Goal: Register for event/course

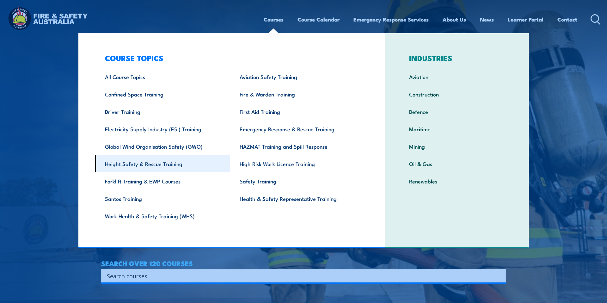
click at [148, 165] on link "Height Safety & Rescue Training" at bounding box center [162, 163] width 135 height 17
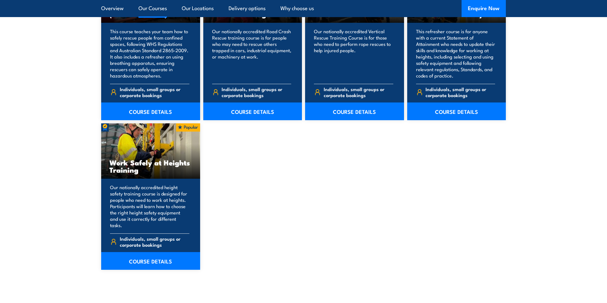
scroll to position [744, 0]
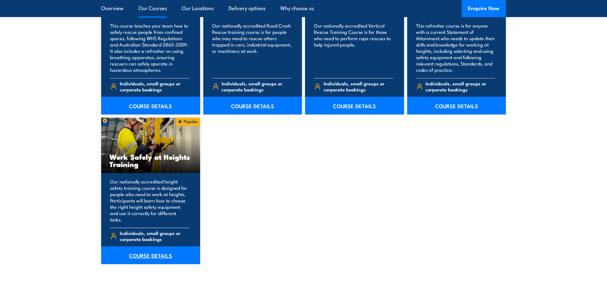
click at [152, 250] on link "COURSE DETAILS" at bounding box center [150, 255] width 99 height 18
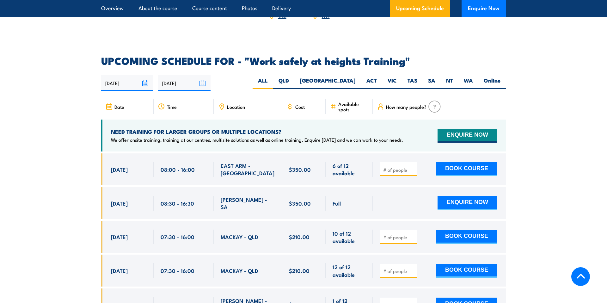
scroll to position [999, 0]
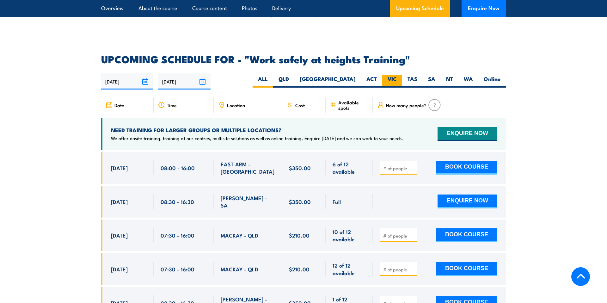
click at [389, 75] on label "VIC" at bounding box center [392, 81] width 20 height 12
click at [396, 75] on input "VIC" at bounding box center [398, 77] width 4 height 4
radio input "true"
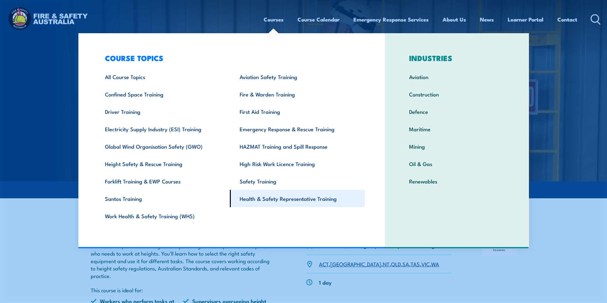
click at [266, 198] on link "Health & Safety Representative Training" at bounding box center [297, 198] width 135 height 17
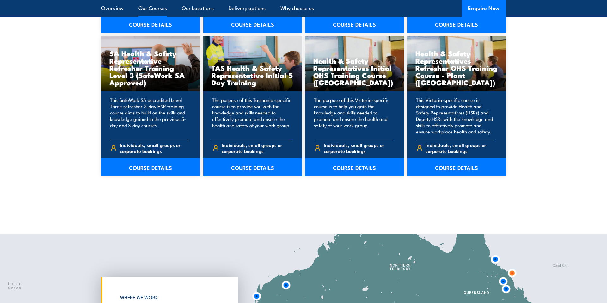
scroll to position [991, 0]
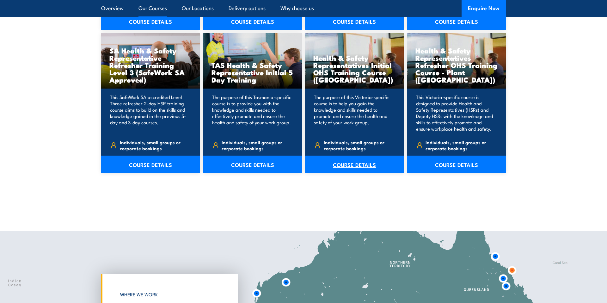
click at [348, 163] on link "COURSE DETAILS" at bounding box center [354, 164] width 99 height 18
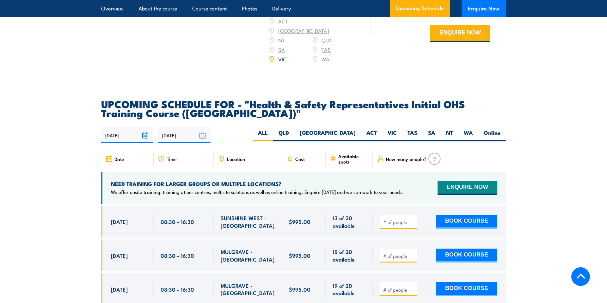
scroll to position [1044, 0]
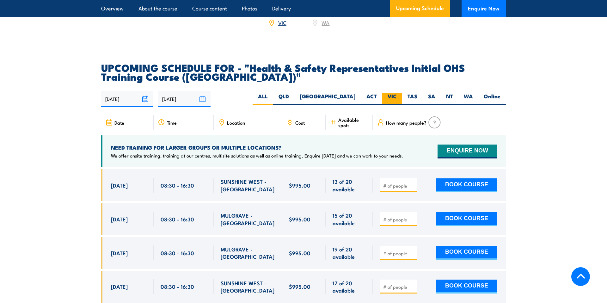
click at [390, 93] on label "VIC" at bounding box center [392, 99] width 20 height 12
click at [396, 93] on input "VIC" at bounding box center [398, 95] width 4 height 4
radio input "true"
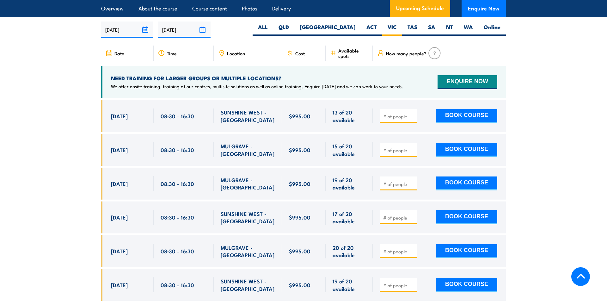
scroll to position [1111, 0]
